Goal: Navigation & Orientation: Find specific page/section

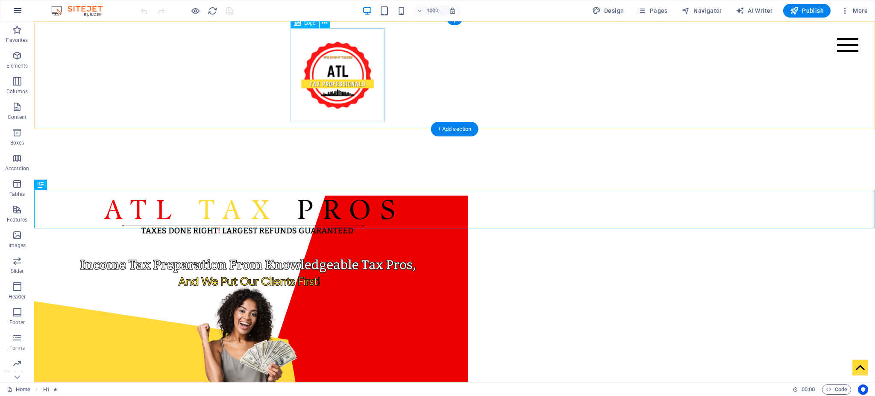
scroll to position [493, 0]
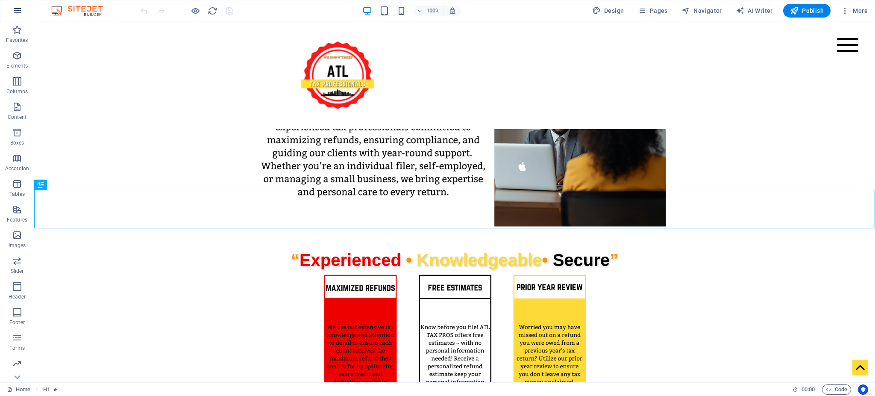
click at [18, 13] on icon "button" at bounding box center [17, 11] width 10 height 10
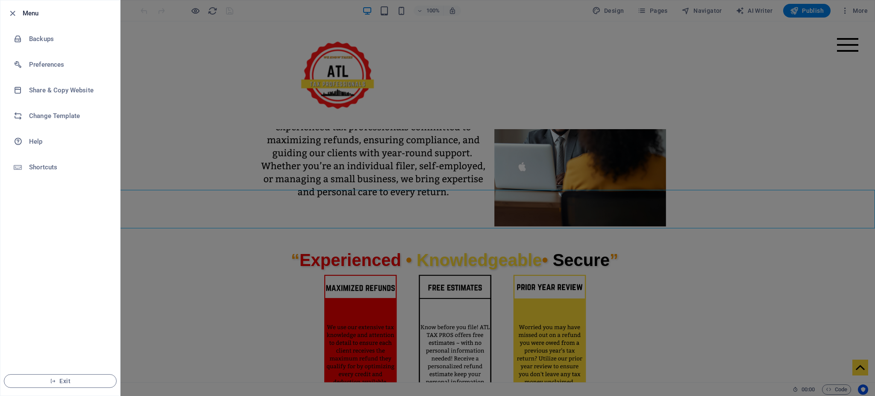
click at [163, 63] on div at bounding box center [437, 198] width 875 height 396
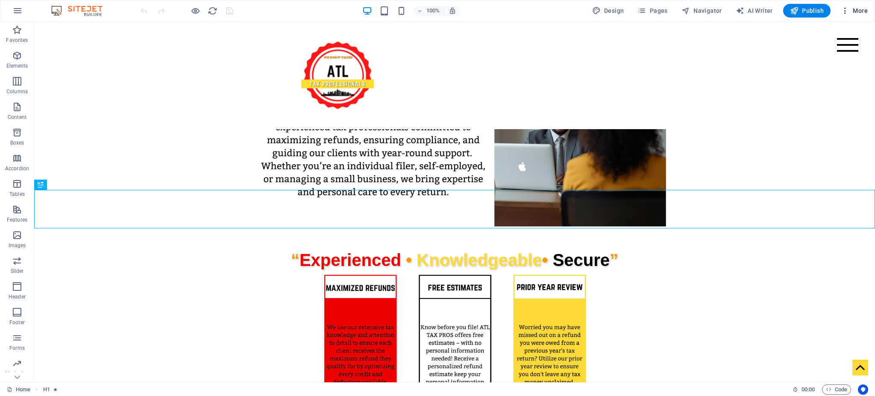
click at [850, 12] on icon "button" at bounding box center [845, 10] width 9 height 9
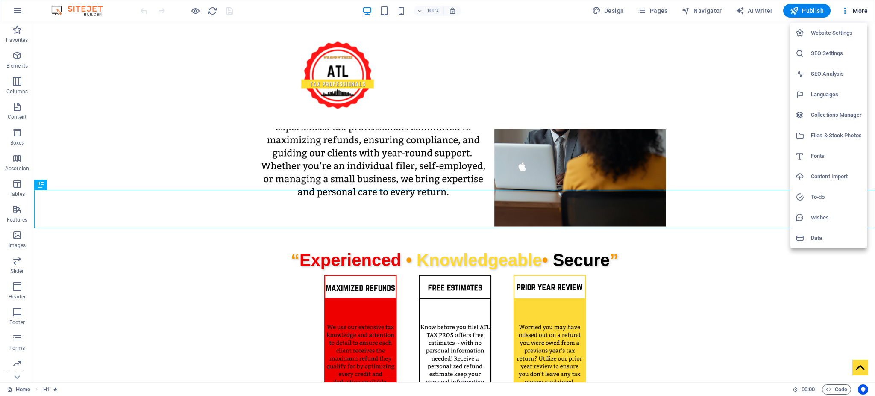
click at [645, 13] on div at bounding box center [437, 198] width 875 height 396
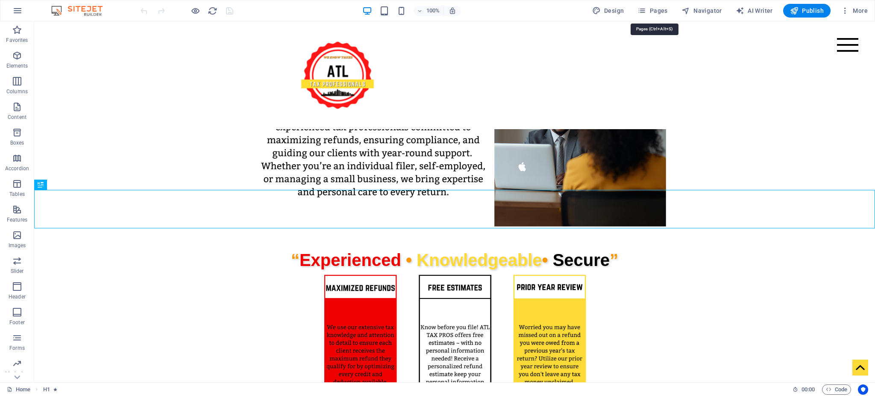
click at [645, 13] on icon "button" at bounding box center [642, 10] width 9 height 9
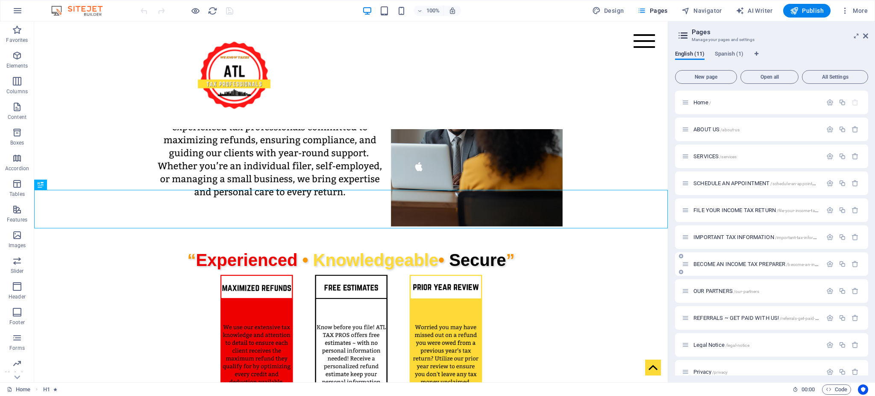
click at [743, 268] on div "BECOME AN INCOME TAX PREPARER /become-an-income-tax-preparer" at bounding box center [752, 264] width 140 height 10
